Goal: Navigation & Orientation: Find specific page/section

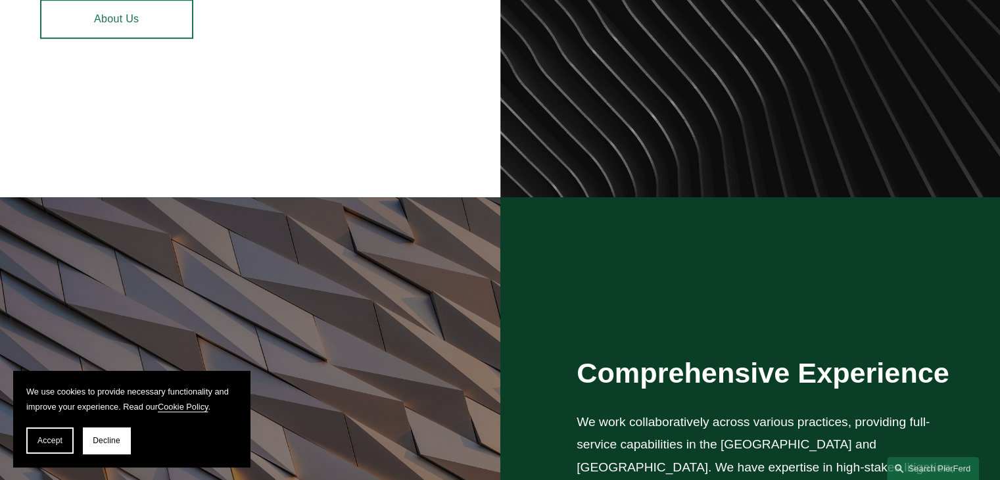
scroll to position [1052, 0]
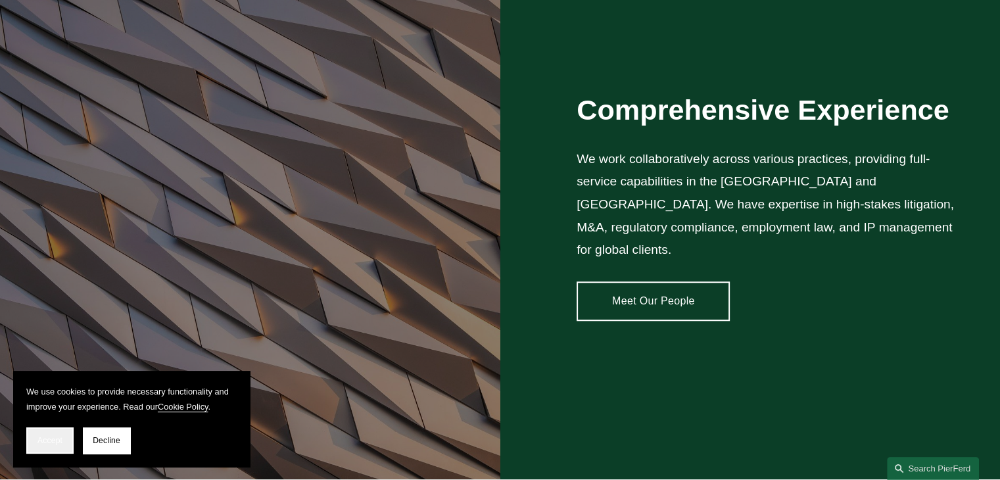
drag, startPoint x: 55, startPoint y: 443, endPoint x: 61, endPoint y: 447, distance: 7.1
click at [60, 446] on button "Accept" at bounding box center [49, 440] width 47 height 26
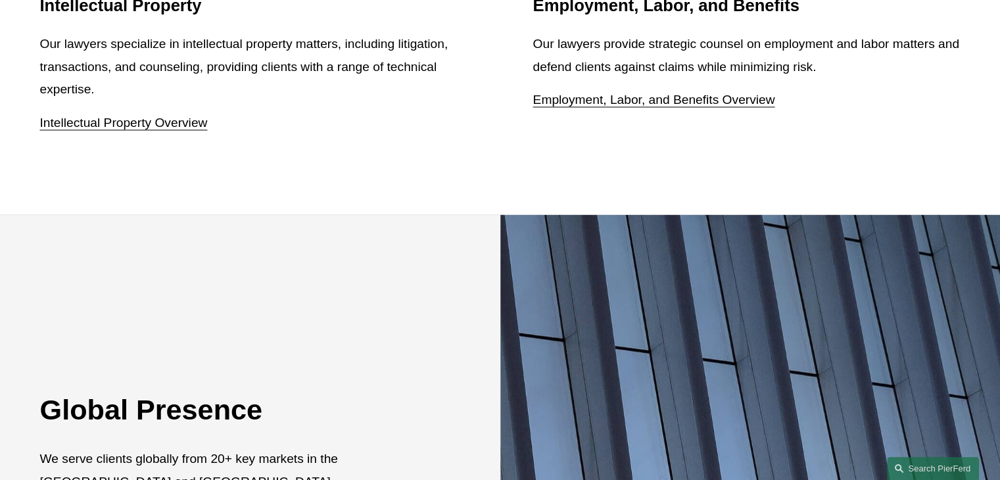
scroll to position [2341, 0]
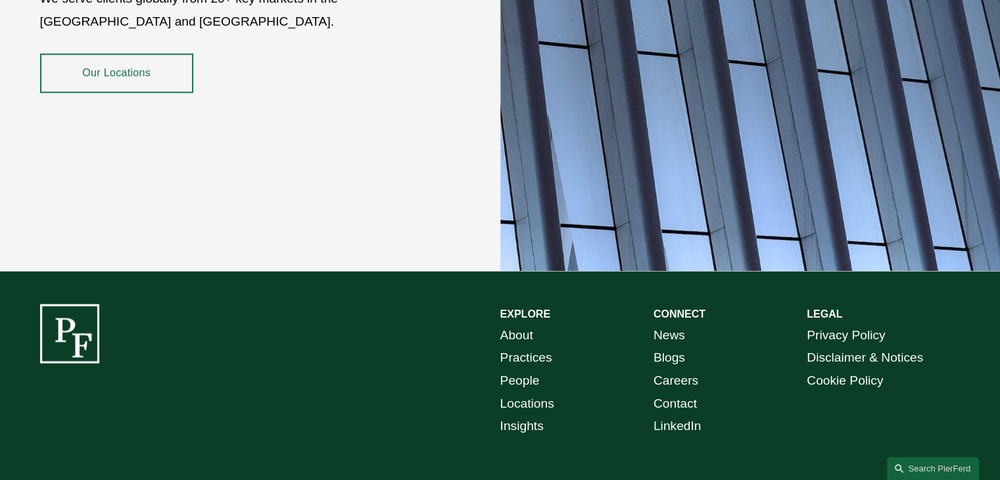
click at [523, 324] on link "About" at bounding box center [516, 335] width 33 height 23
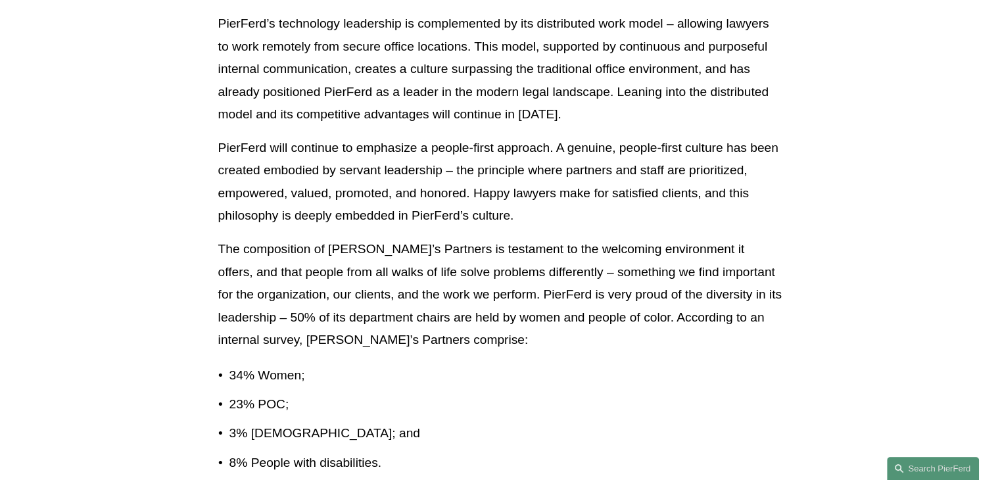
scroll to position [1578, 0]
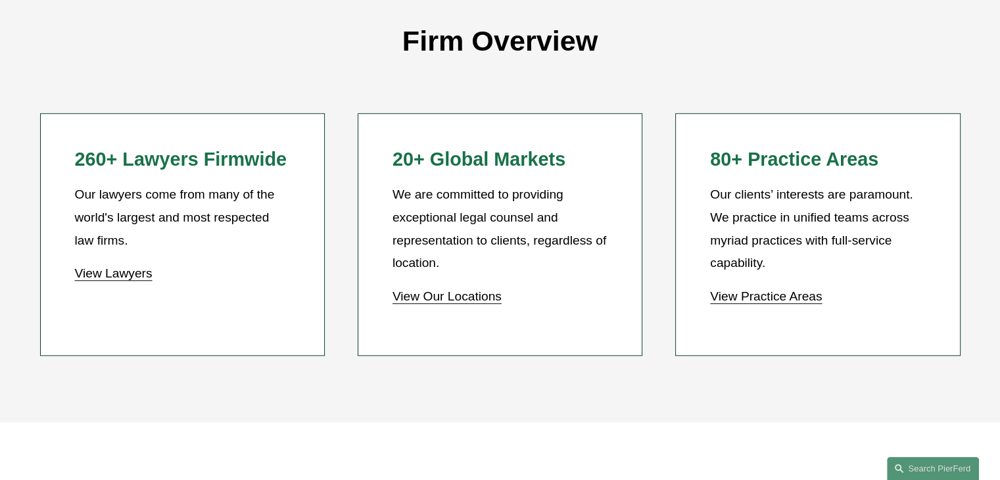
scroll to position [1202, 0]
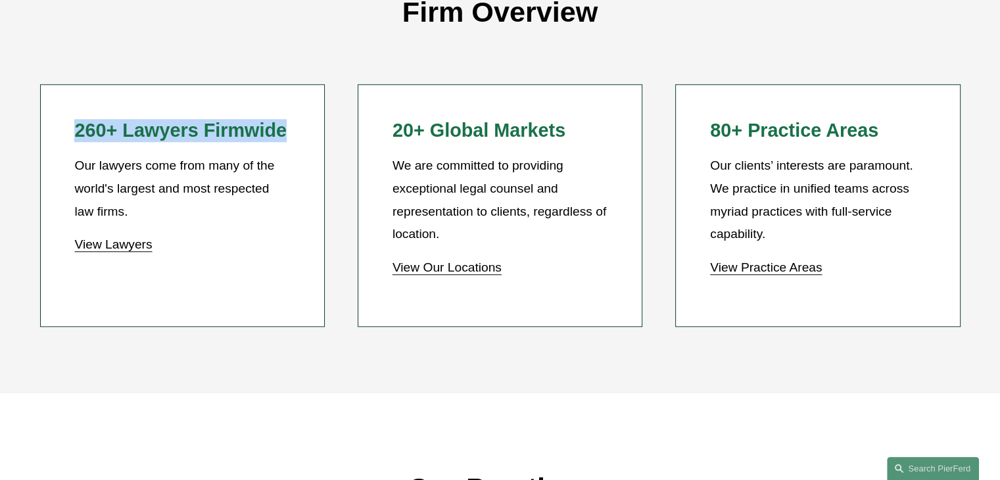
drag, startPoint x: 130, startPoint y: 135, endPoint x: 304, endPoint y: 140, distance: 174.3
click at [304, 140] on li "260+ Lawyers Firmwide Our lawyers come from many of the world's largest and mos…" at bounding box center [182, 205] width 285 height 243
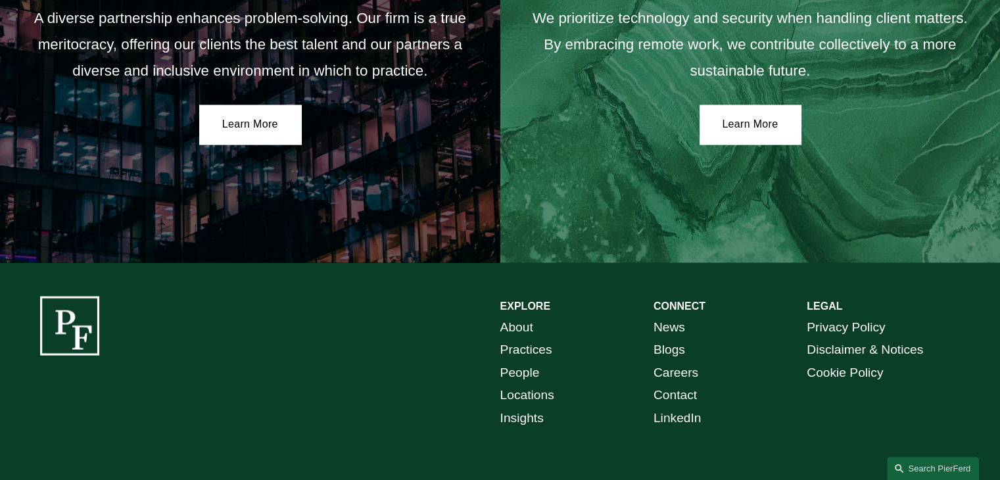
scroll to position [2410, 0]
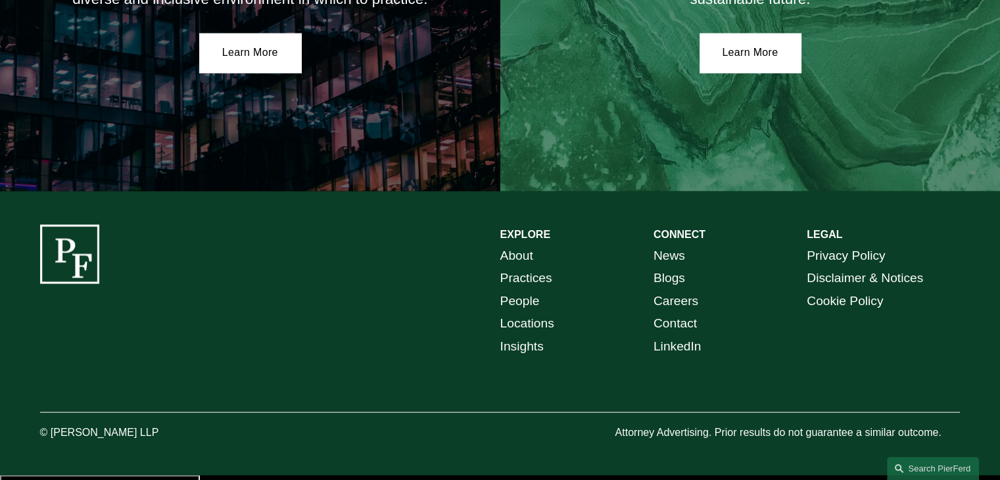
click at [688, 350] on link "LinkedIn" at bounding box center [678, 346] width 48 height 23
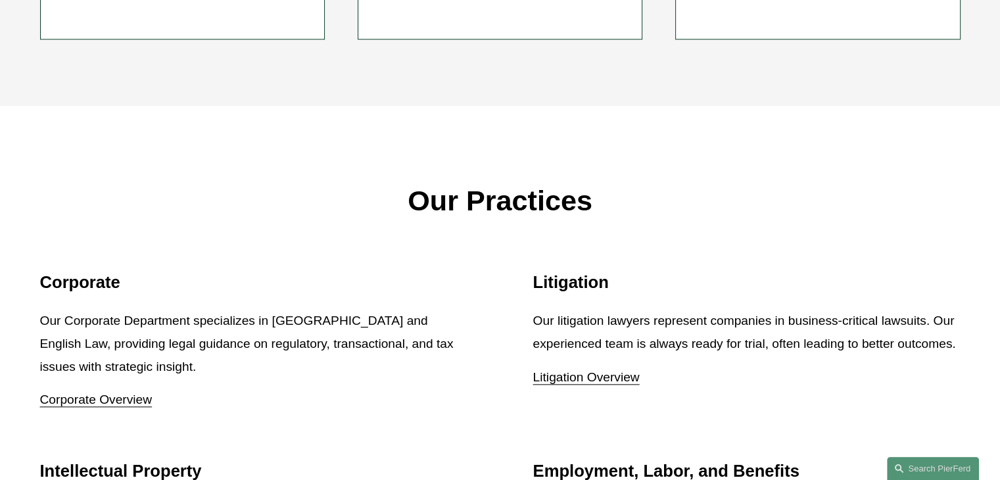
scroll to position [1161, 0]
